Goal: Information Seeking & Learning: Learn about a topic

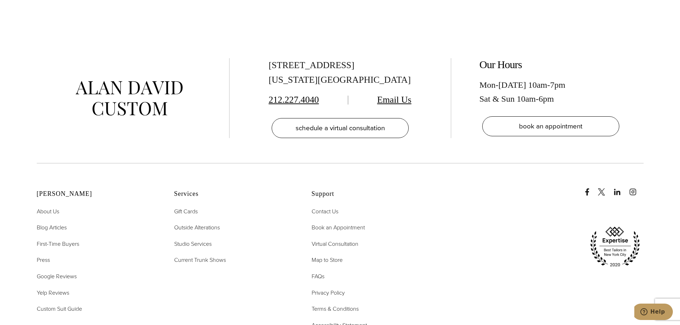
scroll to position [3660, 0]
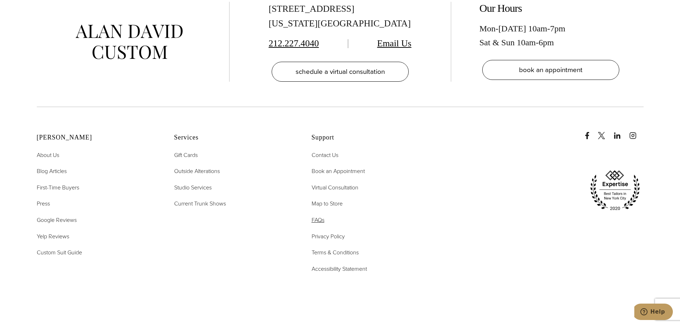
click at [317, 216] on span "FAQs" at bounding box center [318, 220] width 13 height 8
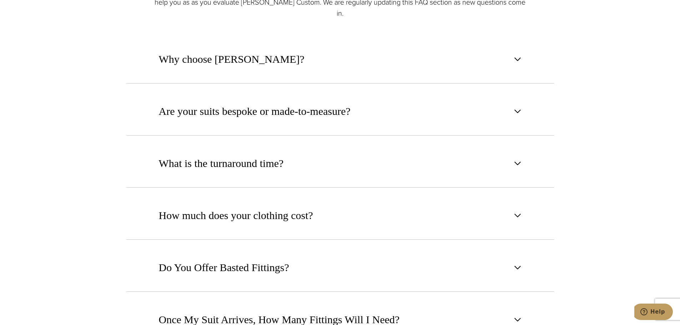
scroll to position [428, 0]
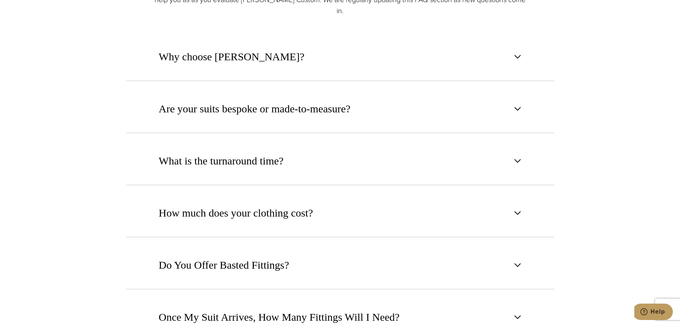
click at [517, 52] on span "button" at bounding box center [517, 56] width 9 height 9
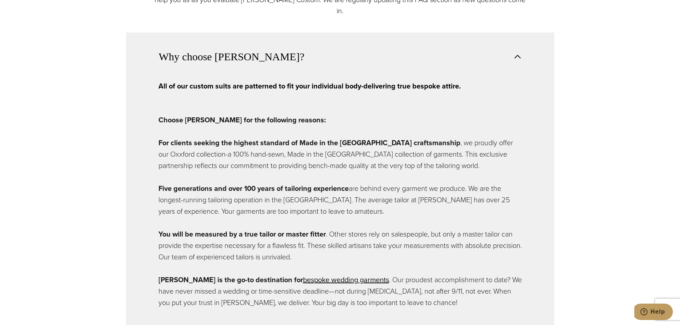
click at [520, 52] on span "button" at bounding box center [517, 56] width 9 height 9
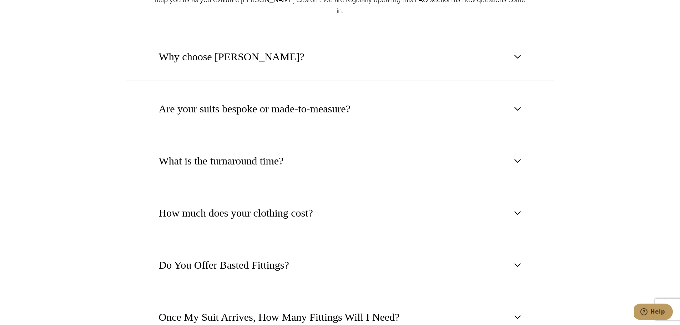
click at [521, 105] on span "button" at bounding box center [517, 109] width 9 height 9
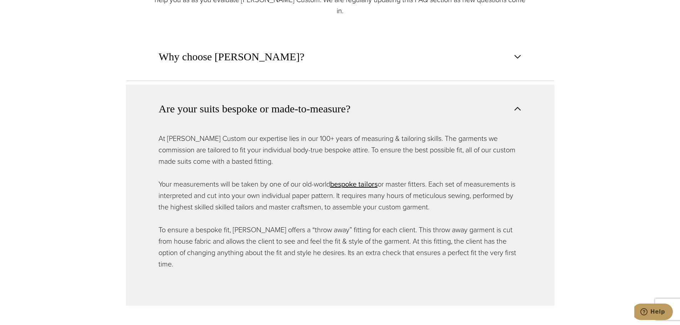
click at [521, 105] on span "button" at bounding box center [517, 109] width 9 height 9
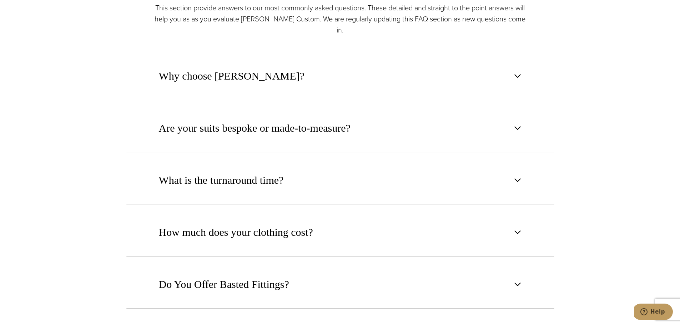
scroll to position [393, 0]
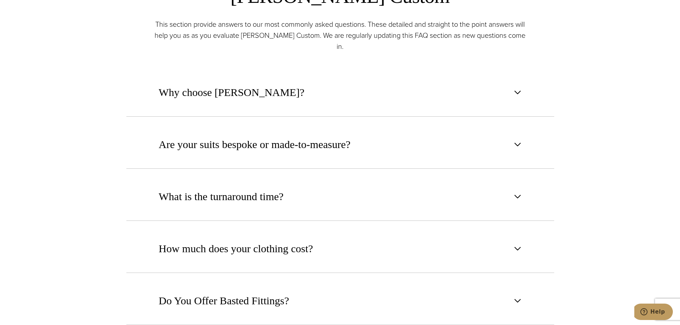
click at [517, 88] on span "button" at bounding box center [517, 92] width 9 height 9
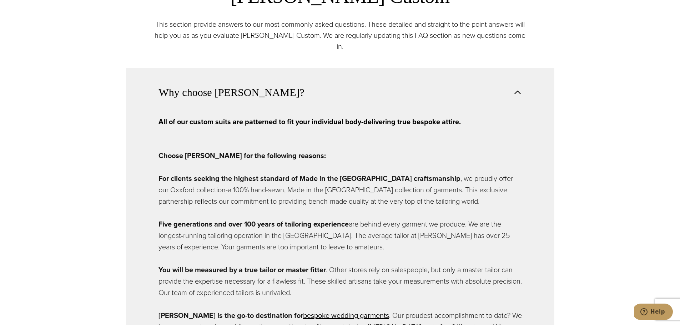
click at [517, 88] on span "button" at bounding box center [517, 92] width 9 height 9
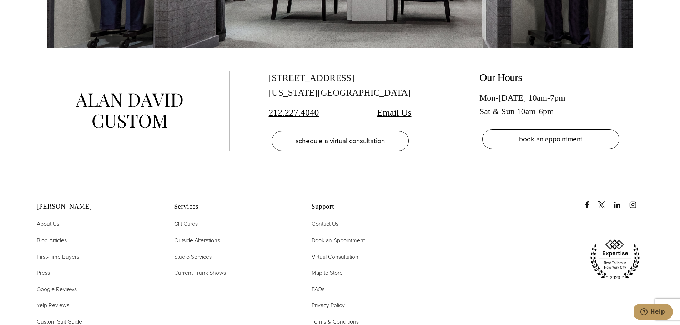
scroll to position [1571, 0]
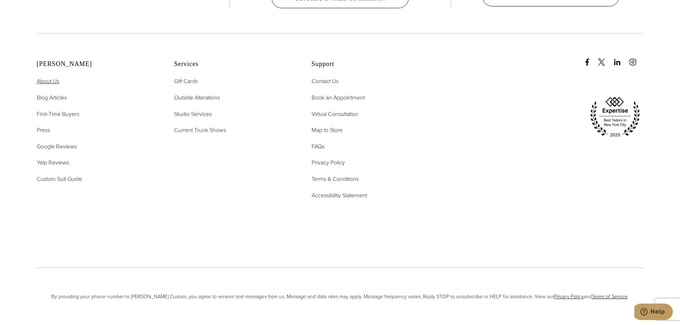
click at [47, 77] on span "About Us" at bounding box center [48, 81] width 22 height 8
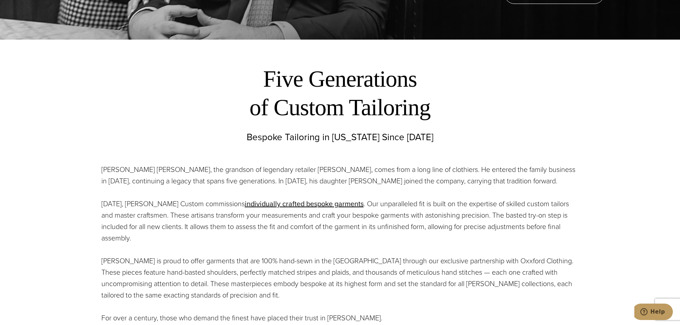
scroll to position [321, 0]
